Goal: Task Accomplishment & Management: Manage account settings

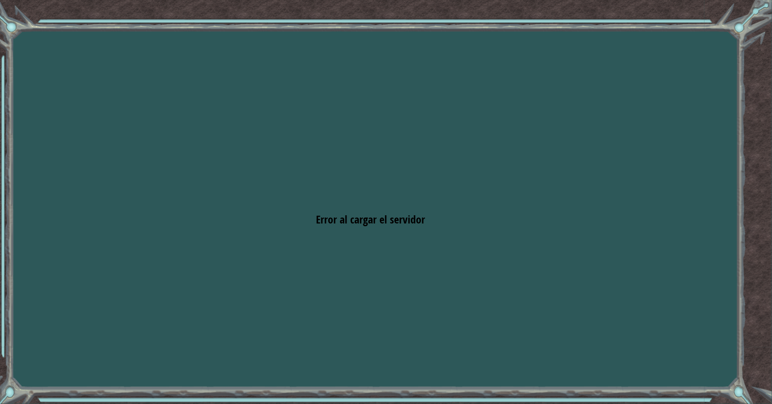
click at [618, 207] on div "Objetivos Error al cargar el servidor Deberás unirte a un curso para jugar a es…" at bounding box center [386, 202] width 772 height 404
click at [48, 0] on div "Objetivos Error al cargar el servidor Deberás unirte a un curso para jugar a es…" at bounding box center [386, 202] width 772 height 404
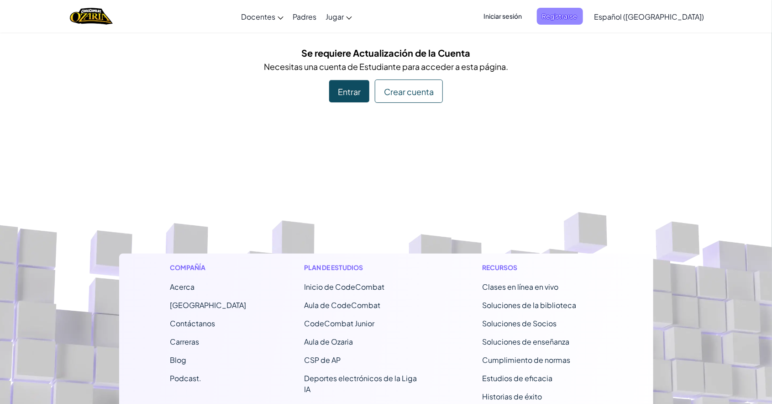
click at [577, 16] on font "Registrarse" at bounding box center [559, 16] width 35 height 8
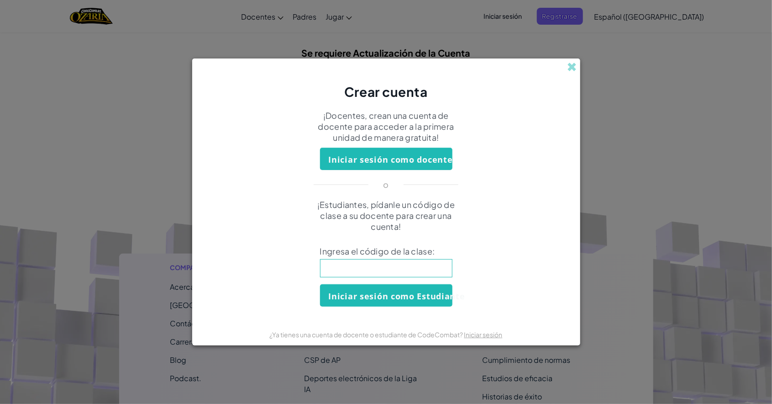
click at [633, 147] on div "Crear cuenta ¡Docentes, crean una cuenta de docente para acceder a la primera u…" at bounding box center [386, 202] width 772 height 404
click at [570, 70] on span at bounding box center [572, 67] width 10 height 10
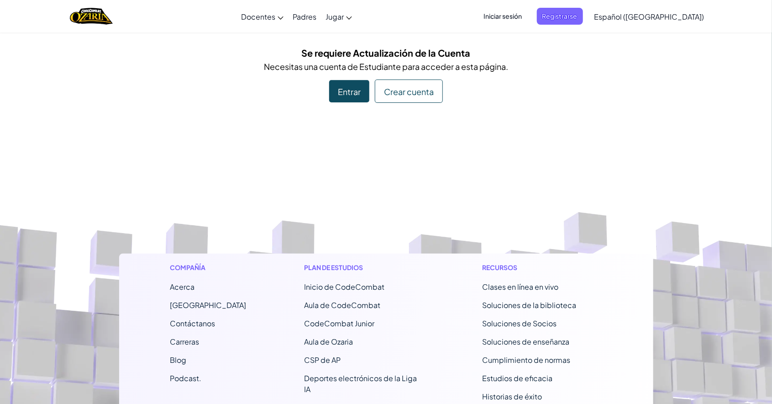
click at [522, 12] on font "Iniciar sesión" at bounding box center [503, 16] width 38 height 8
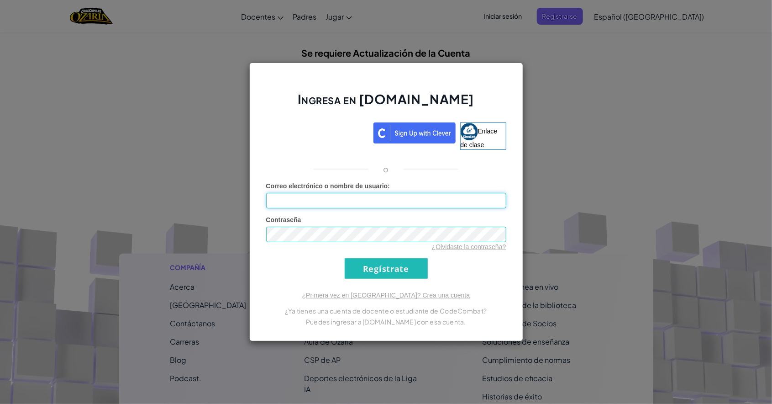
click at [434, 199] on input "Correo electrónico o nombre de usuario :" at bounding box center [386, 201] width 240 height 16
type input "[EMAIL_ADDRESS][DOMAIN_NAME]"
click at [404, 268] on input "Regístrate" at bounding box center [386, 268] width 83 height 21
